Goal: Find specific page/section

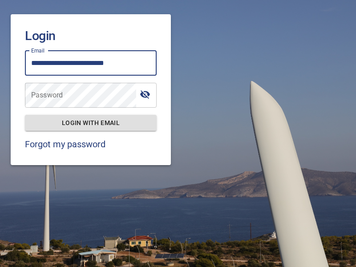
type input "**********"
click at [91, 122] on span "Login with email" at bounding box center [90, 122] width 117 height 11
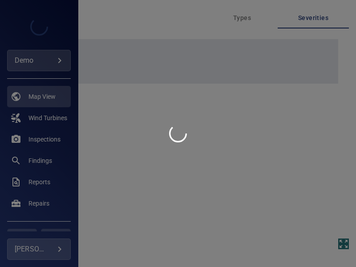
type input "****"
